Goal: Task Accomplishment & Management: Complete application form

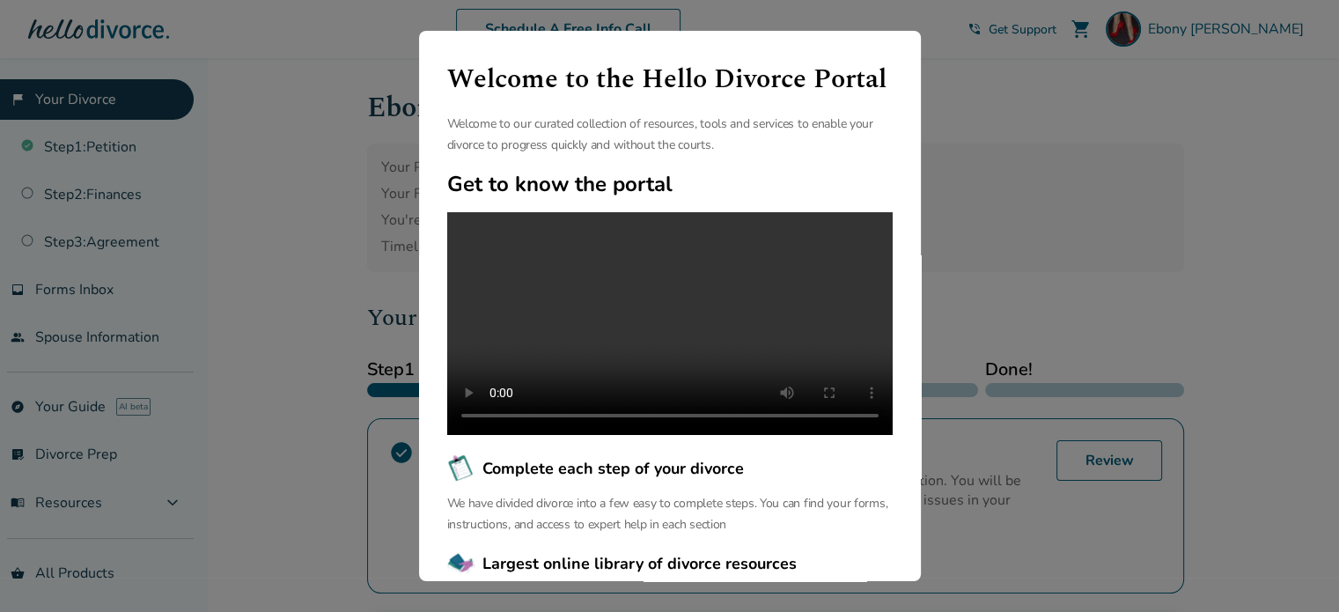
click at [1036, 216] on div "Welcome to the Hello Divorce Portal Welcome to our curated collection of resour…" at bounding box center [669, 306] width 1339 height 612
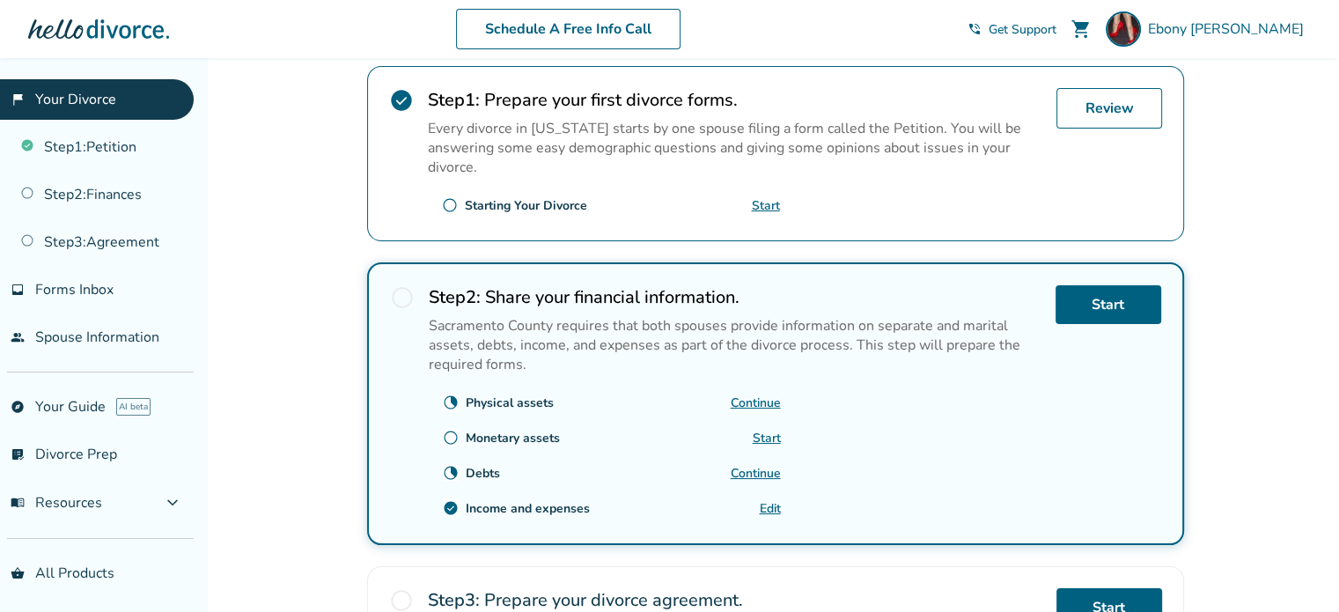
scroll to position [440, 0]
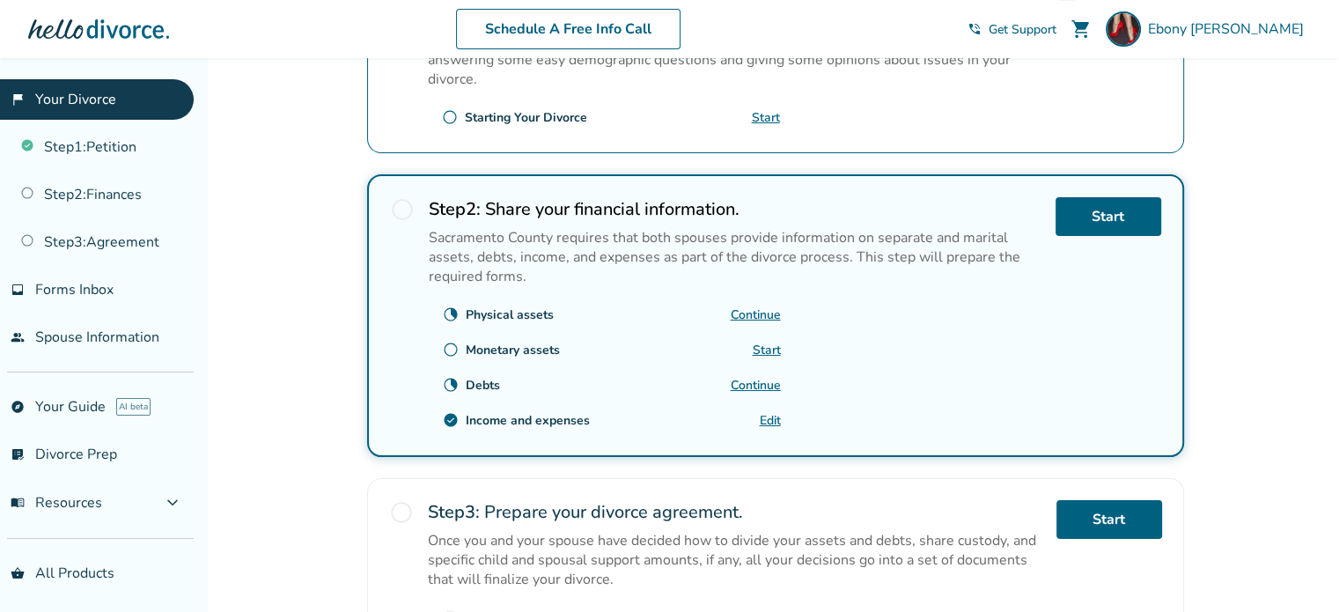
click at [757, 310] on link "Continue" at bounding box center [756, 314] width 50 height 17
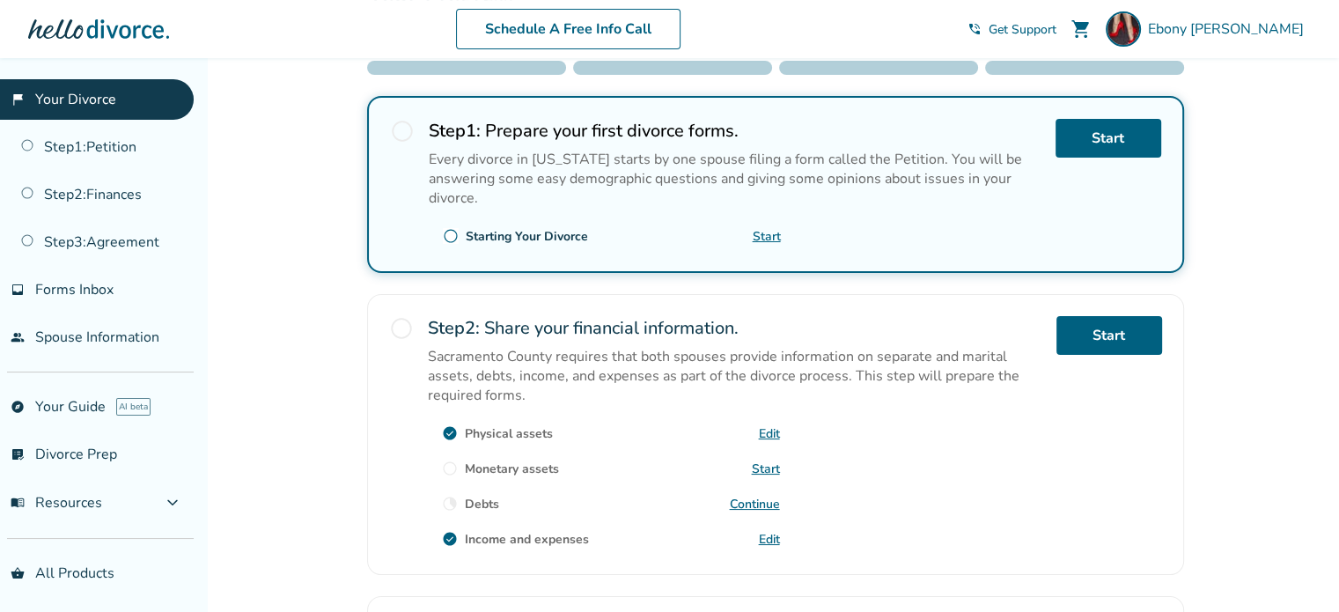
scroll to position [410, 0]
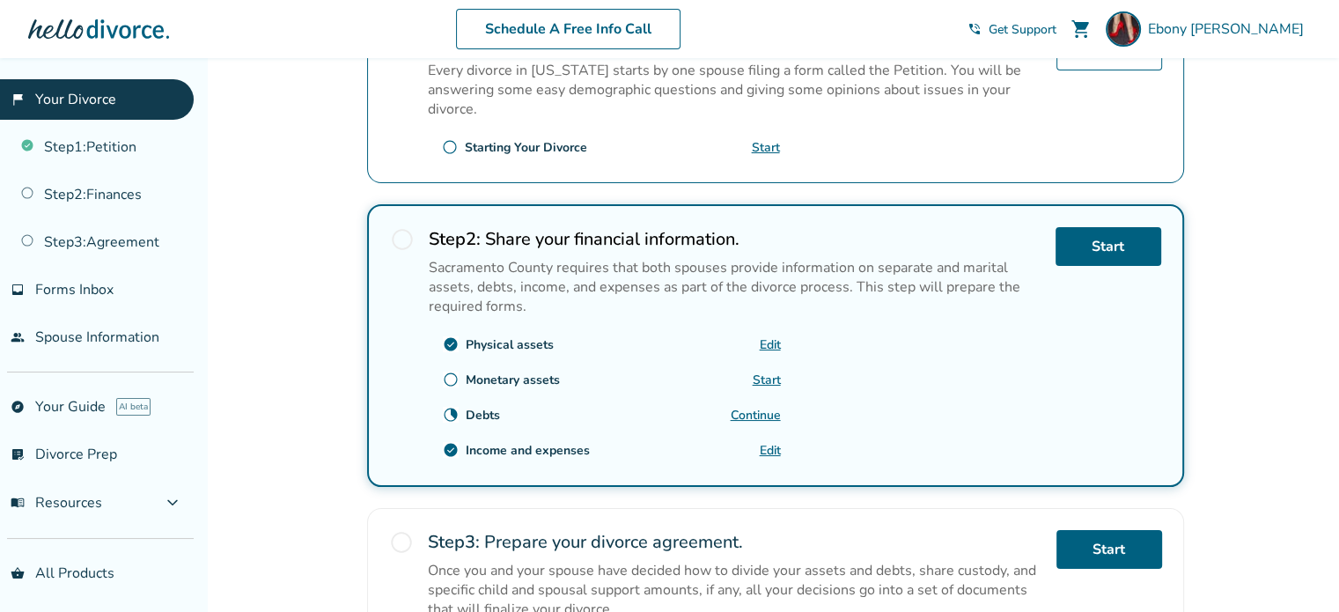
click at [762, 376] on link "Start" at bounding box center [767, 380] width 28 height 17
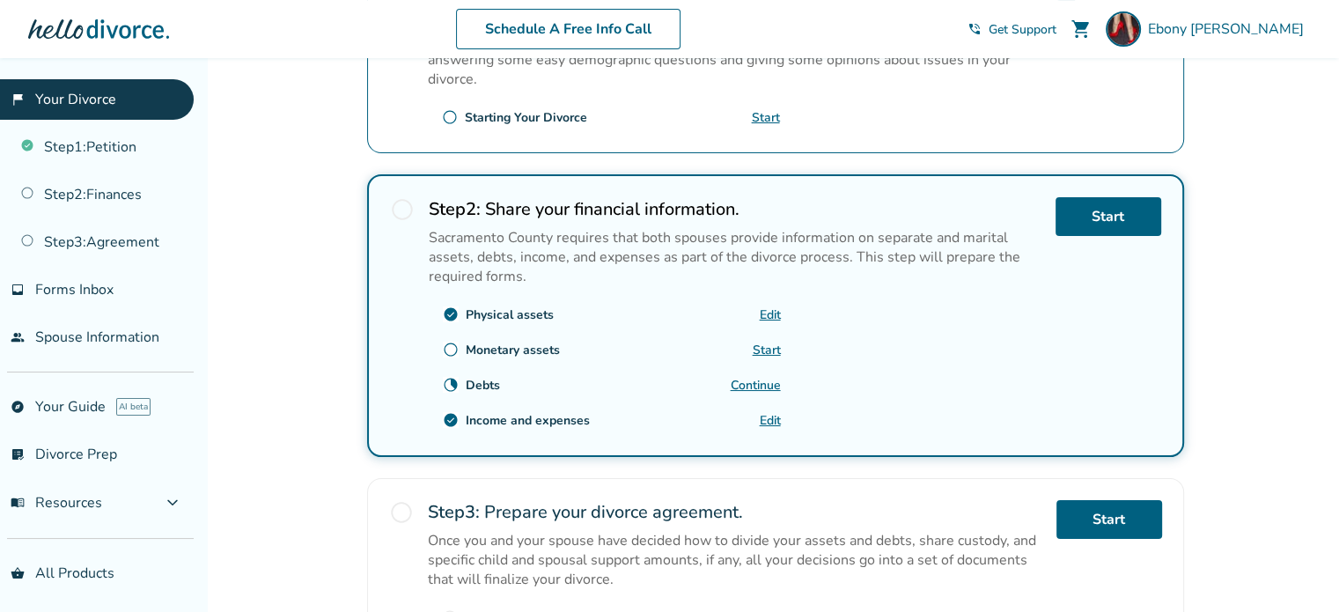
click at [748, 381] on link "Continue" at bounding box center [756, 385] width 50 height 17
click at [753, 385] on link "Continue" at bounding box center [756, 385] width 50 height 17
click at [768, 418] on link "Edit" at bounding box center [770, 420] width 21 height 17
click at [772, 419] on link "Edit" at bounding box center [770, 420] width 21 height 17
click at [748, 380] on link "Continue" at bounding box center [756, 385] width 50 height 17
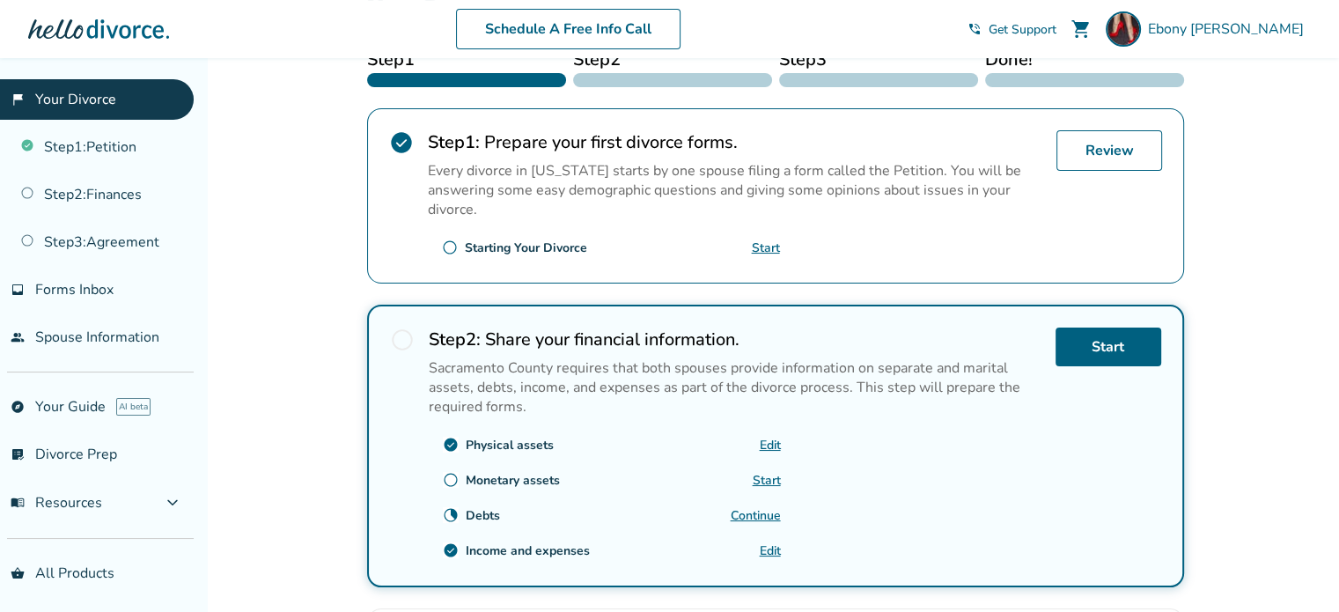
scroll to position [222, 0]
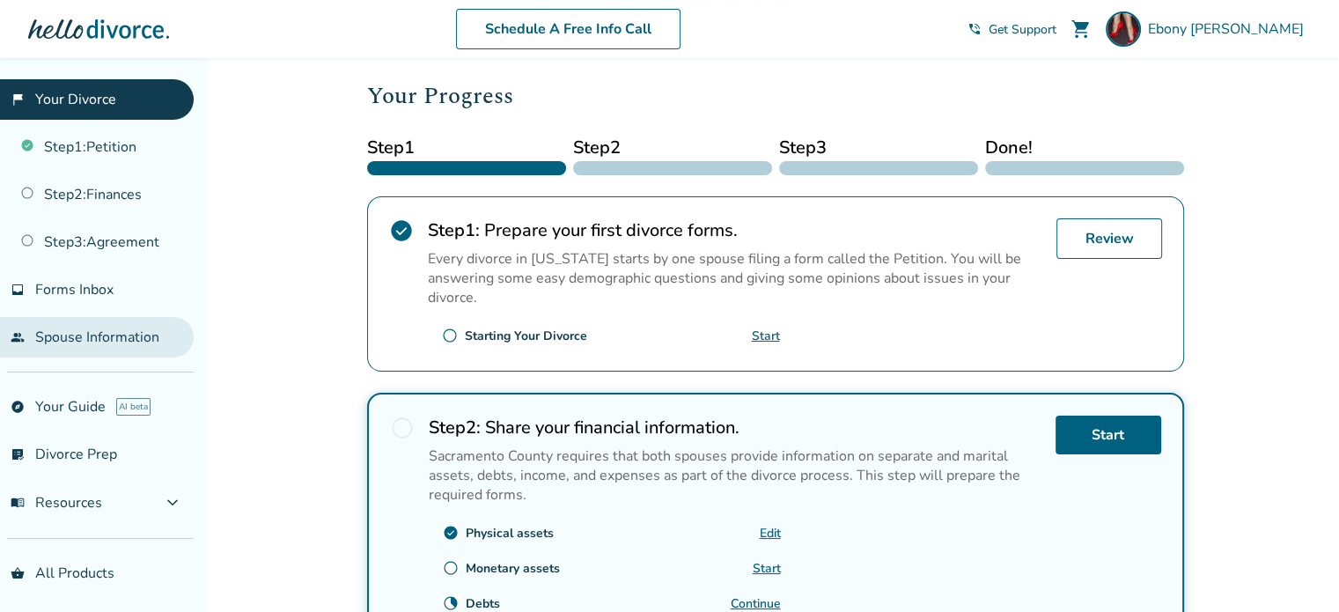
click at [85, 330] on link "people Spouse Information" at bounding box center [97, 337] width 194 height 41
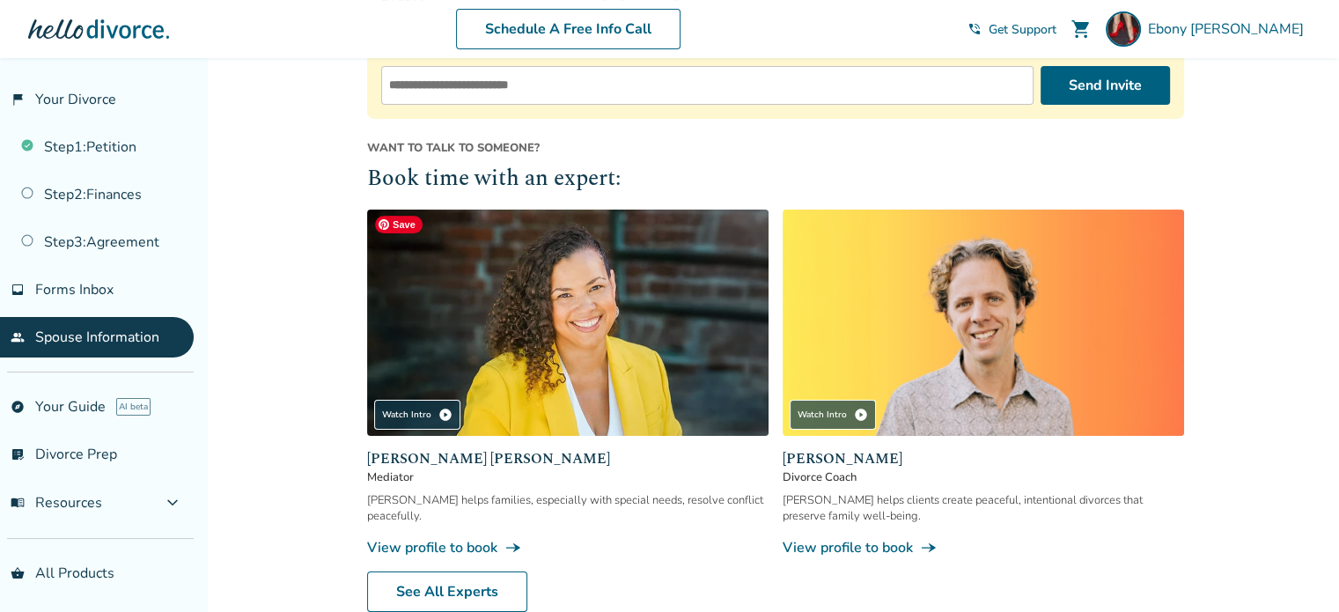
scroll to position [498, 0]
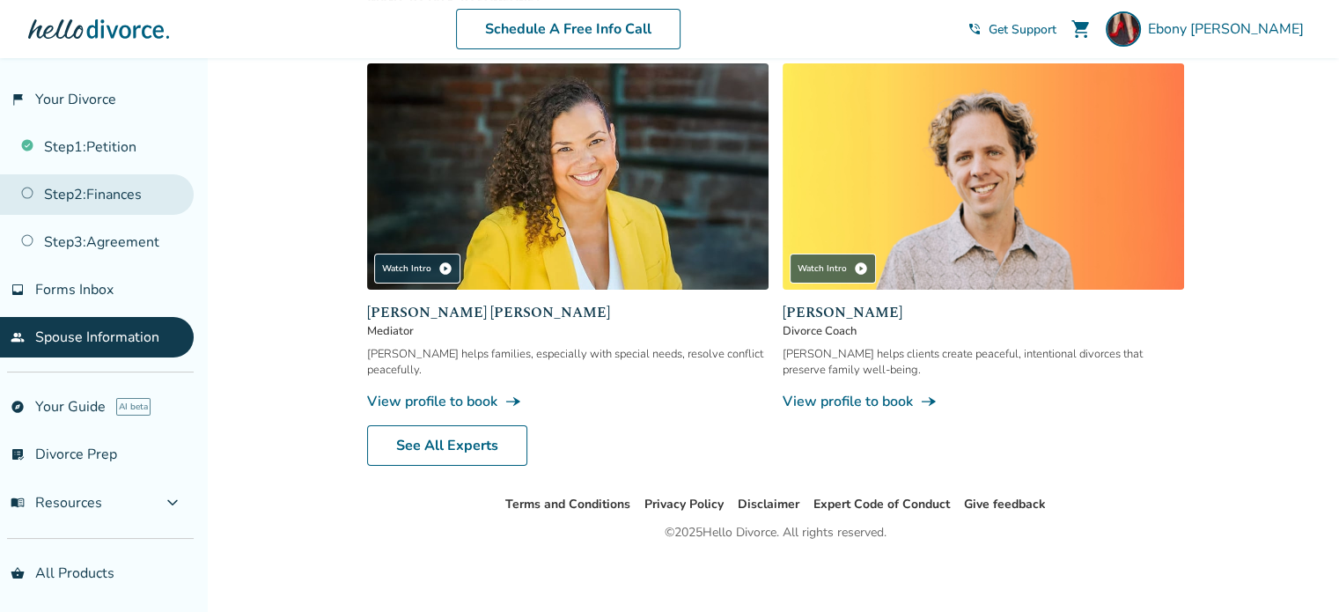
click at [72, 195] on link "Step 2 : Finances" at bounding box center [97, 194] width 194 height 41
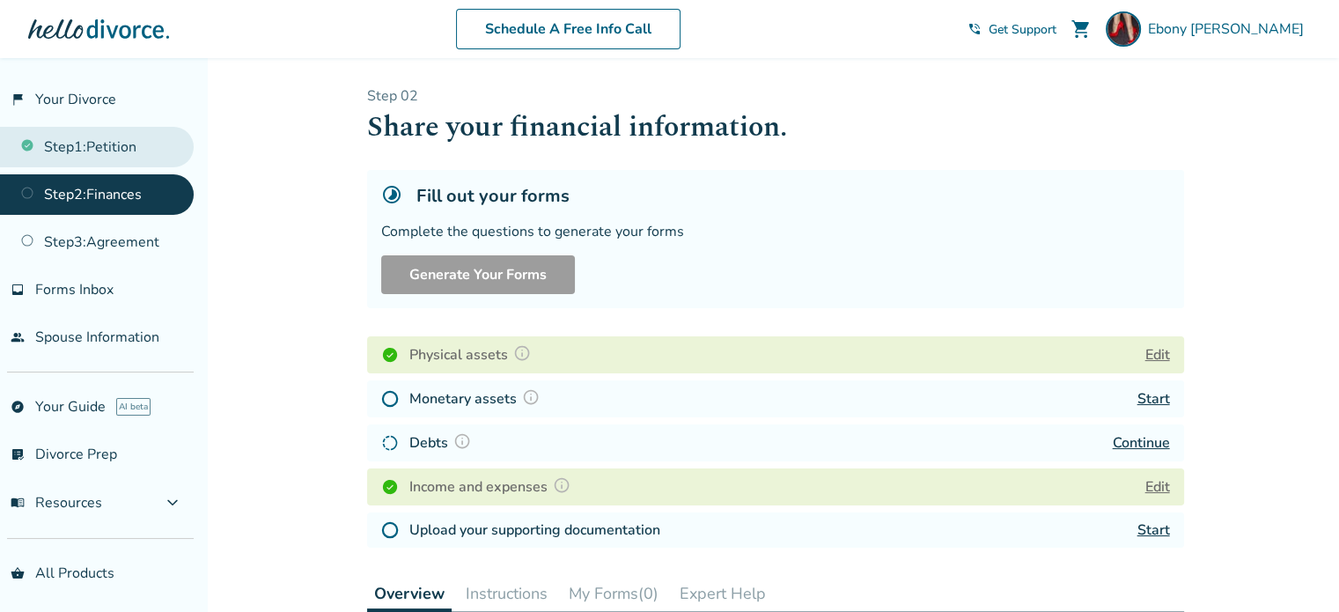
click at [123, 143] on link "Step 1 : Petition" at bounding box center [97, 147] width 194 height 41
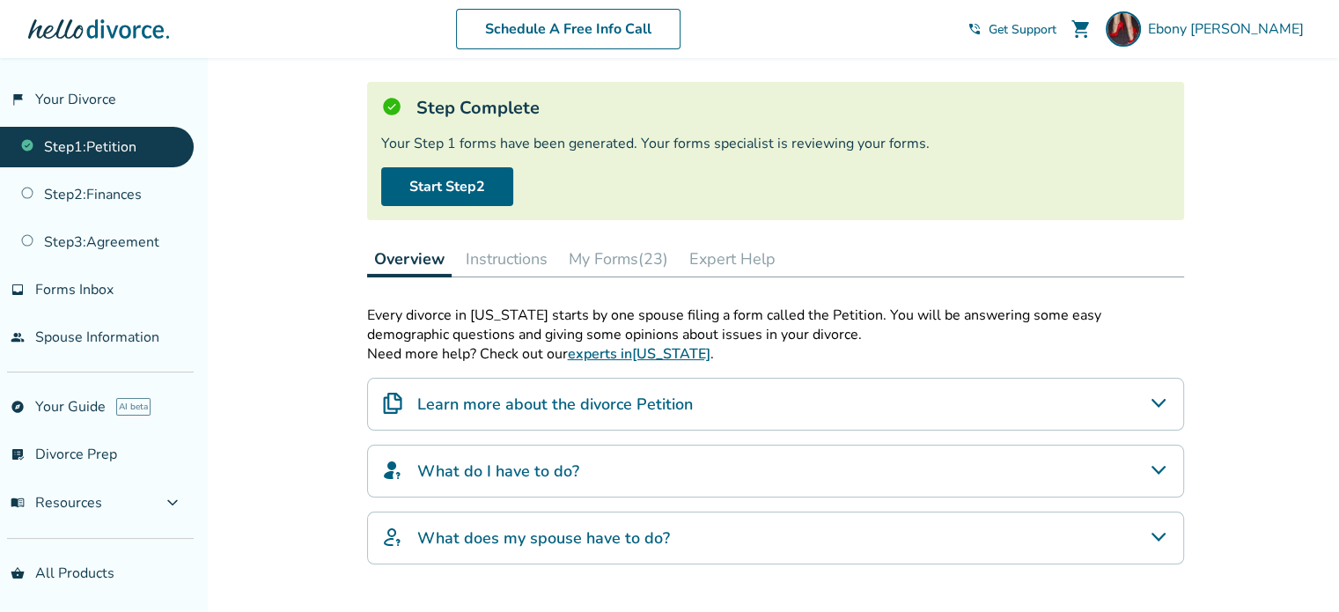
scroll to position [176, 0]
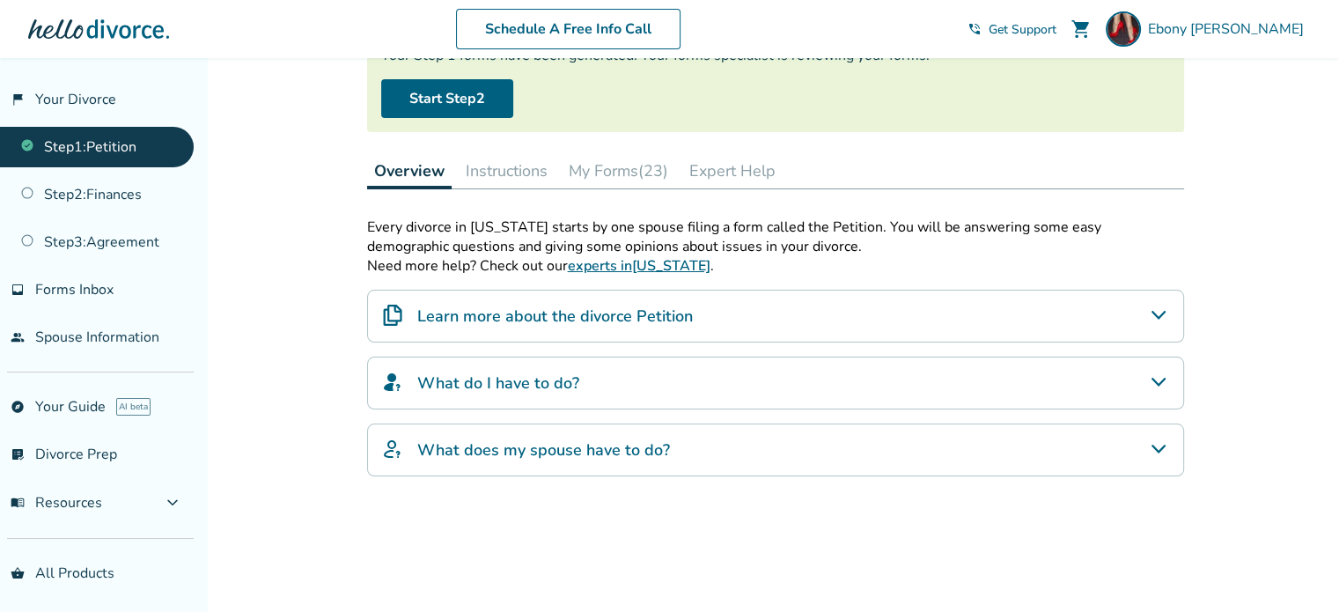
click at [613, 171] on button "My Forms (23)" at bounding box center [619, 170] width 114 height 35
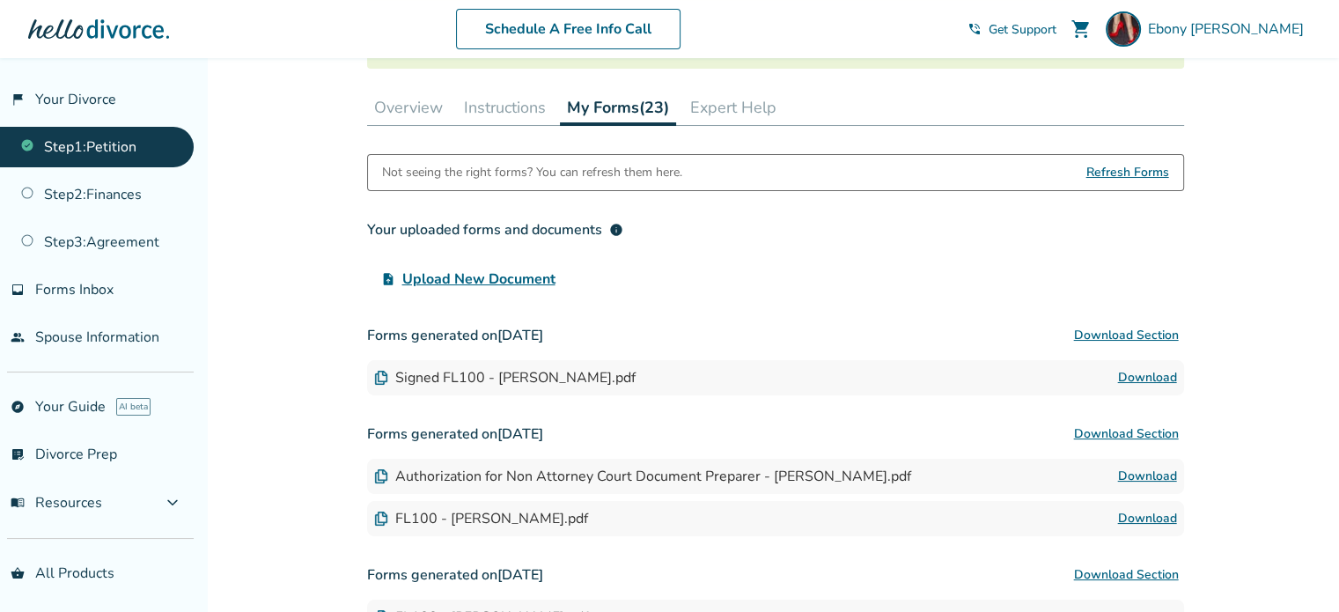
scroll to position [151, 0]
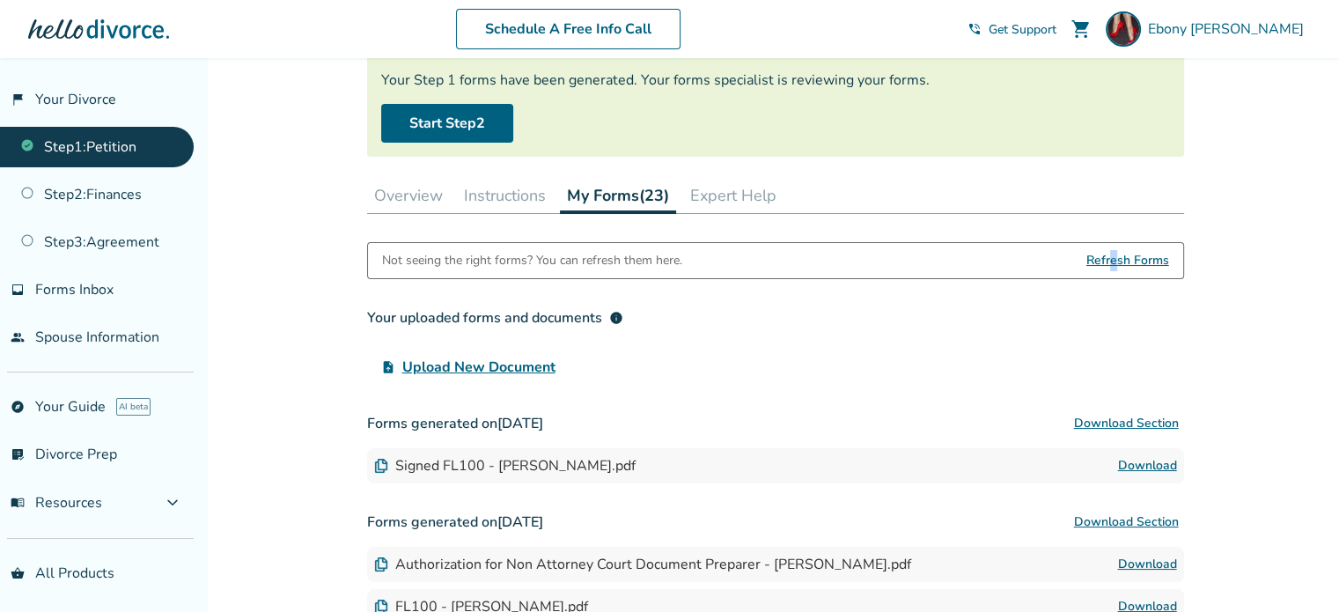
click at [1112, 261] on span "Refresh Forms" at bounding box center [1128, 260] width 83 height 35
click at [1128, 261] on span "Refresh Forms" at bounding box center [1128, 260] width 83 height 35
click at [63, 94] on link "flag_2 Your Divorce" at bounding box center [97, 99] width 194 height 41
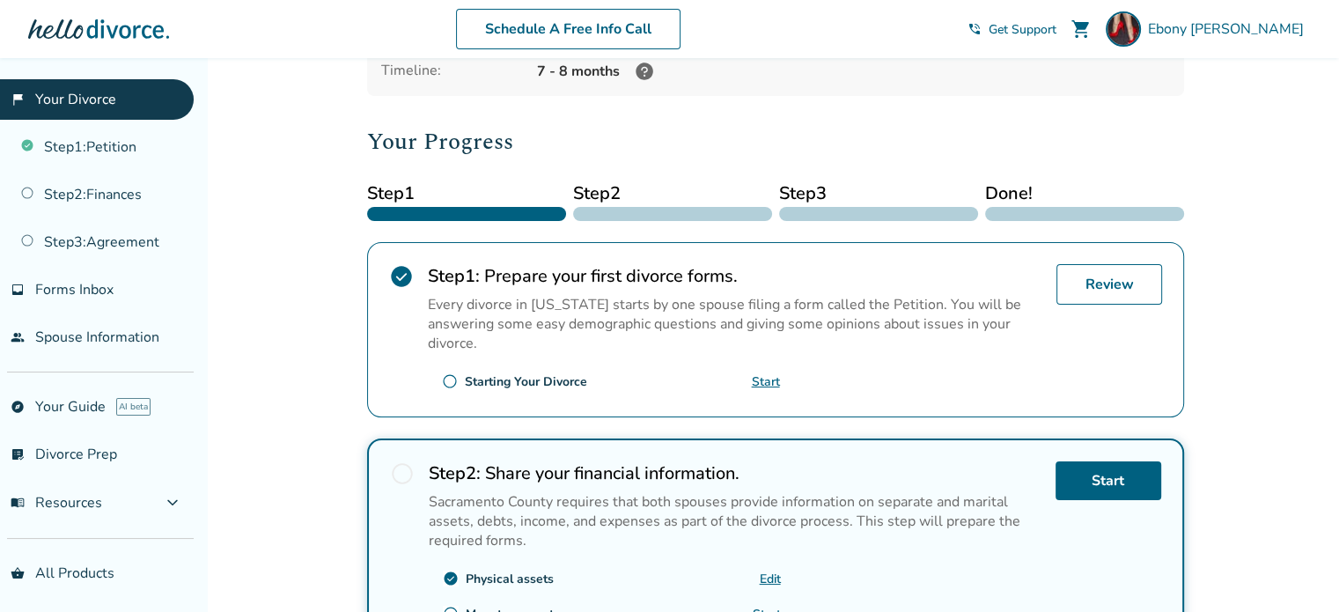
scroll to position [264, 0]
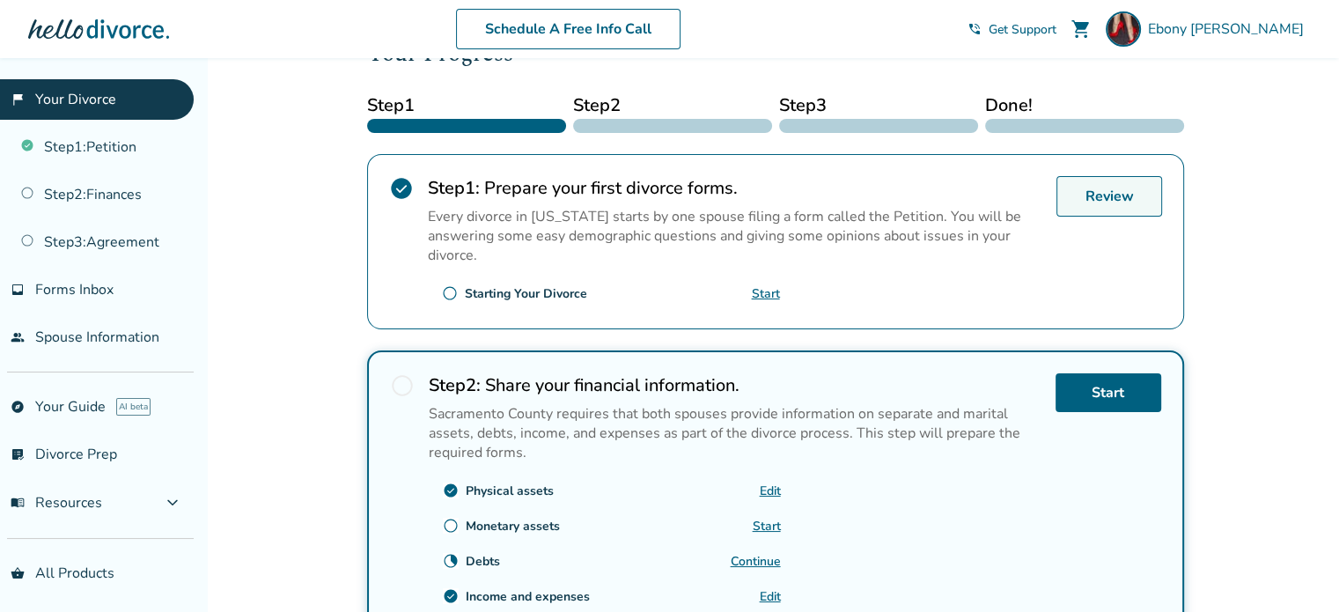
click at [1100, 199] on link "Review" at bounding box center [1110, 196] width 106 height 41
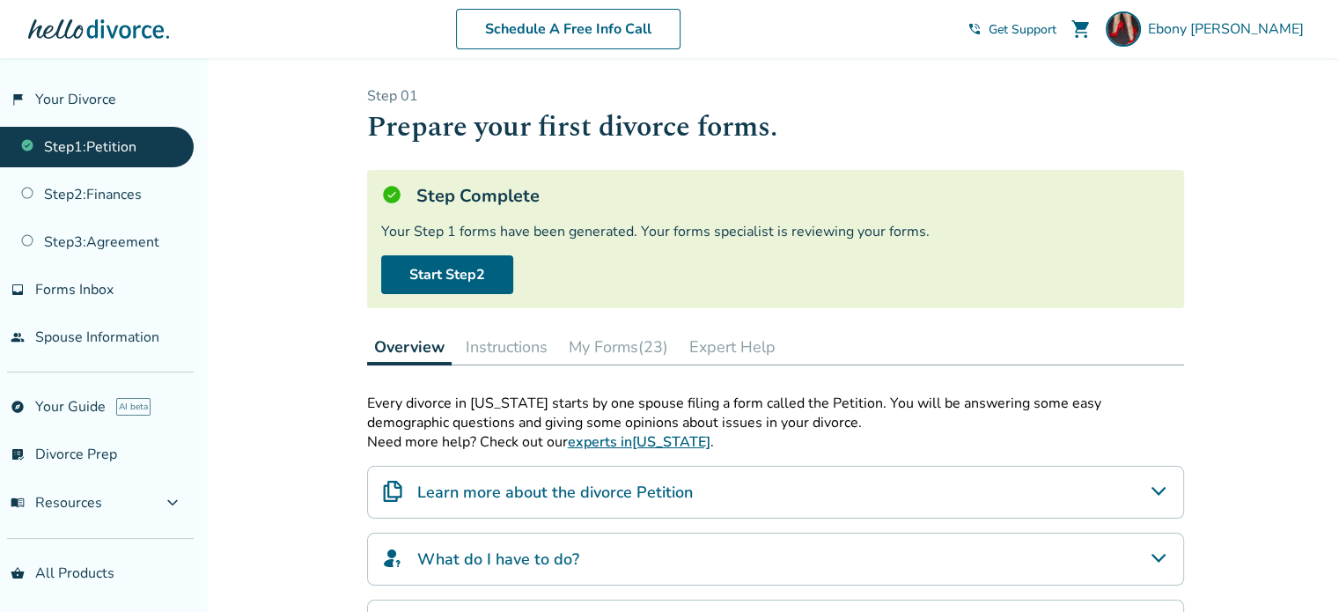
click at [507, 344] on button "Instructions" at bounding box center [507, 346] width 96 height 35
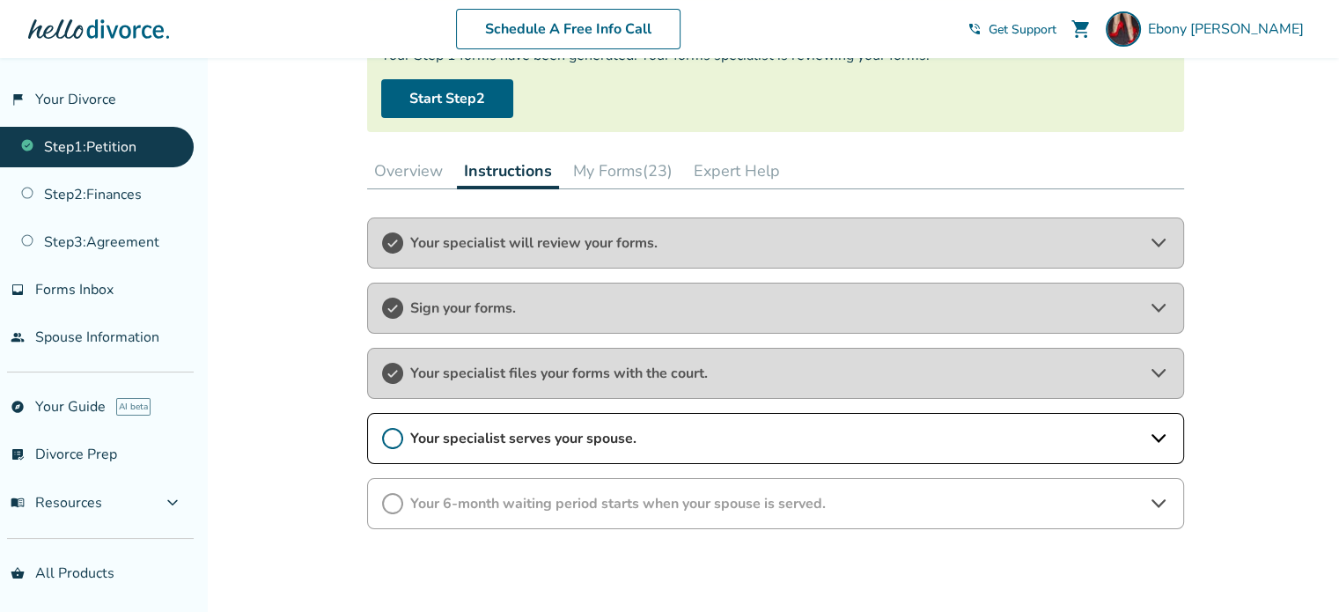
scroll to position [264, 0]
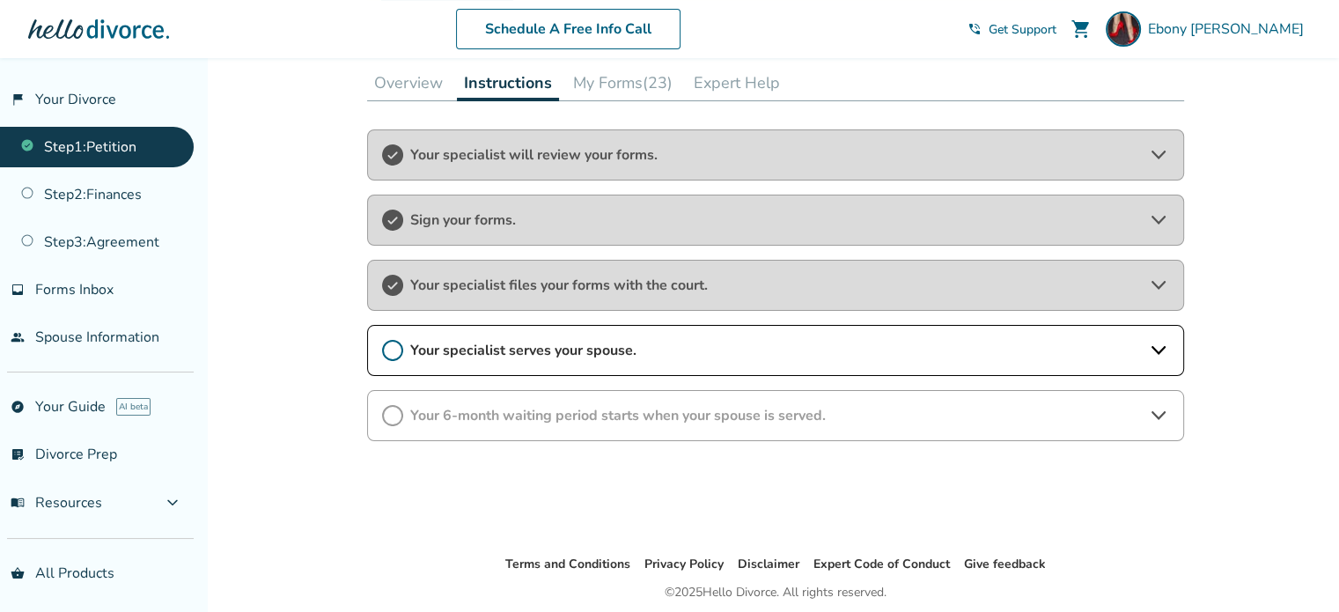
click at [1148, 350] on icon at bounding box center [1158, 350] width 21 height 21
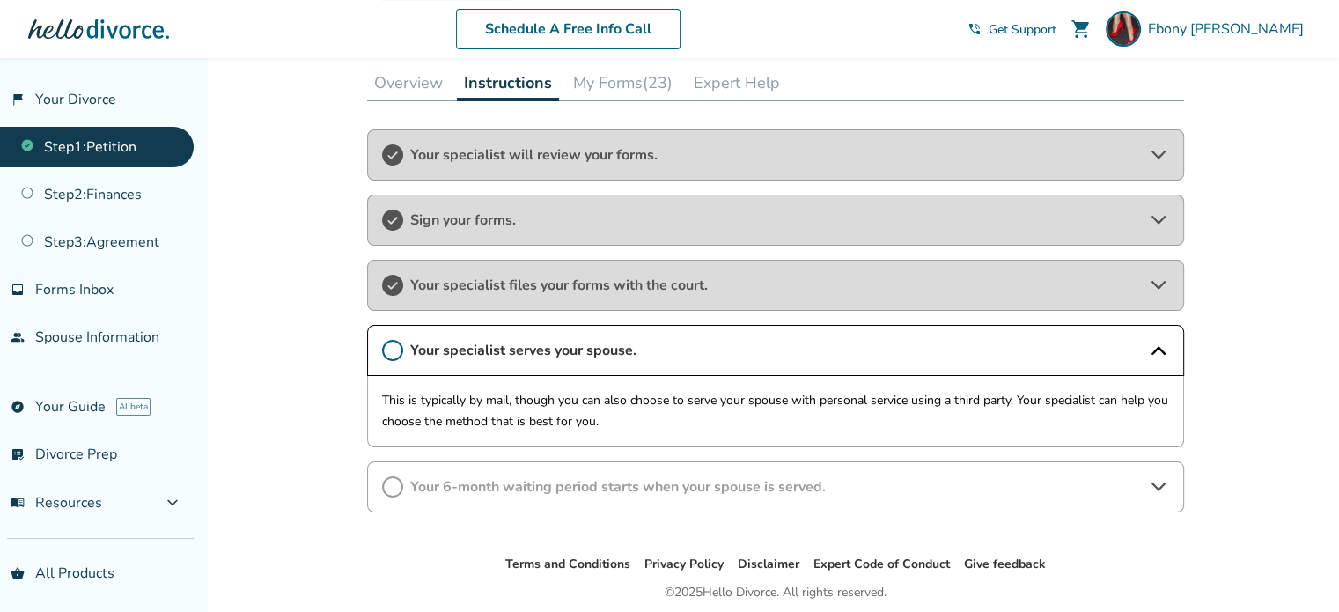
click at [1159, 485] on icon at bounding box center [1158, 486] width 21 height 21
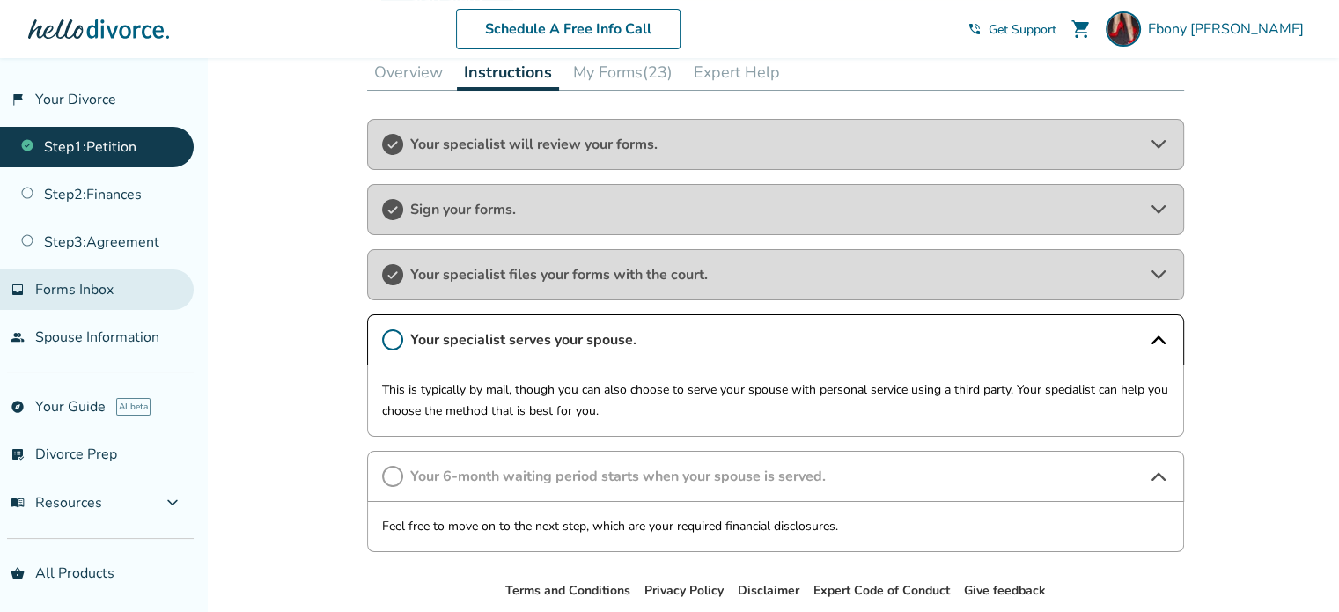
scroll to position [0, 0]
